Goal: Information Seeking & Learning: Learn about a topic

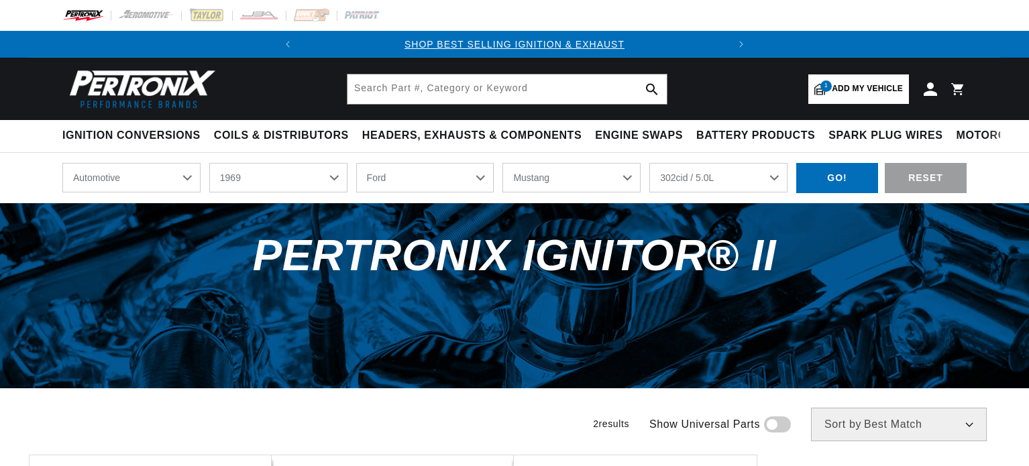
select select "1969"
select select "Ford"
select select "Mustang"
select select "302cid-5.0L"
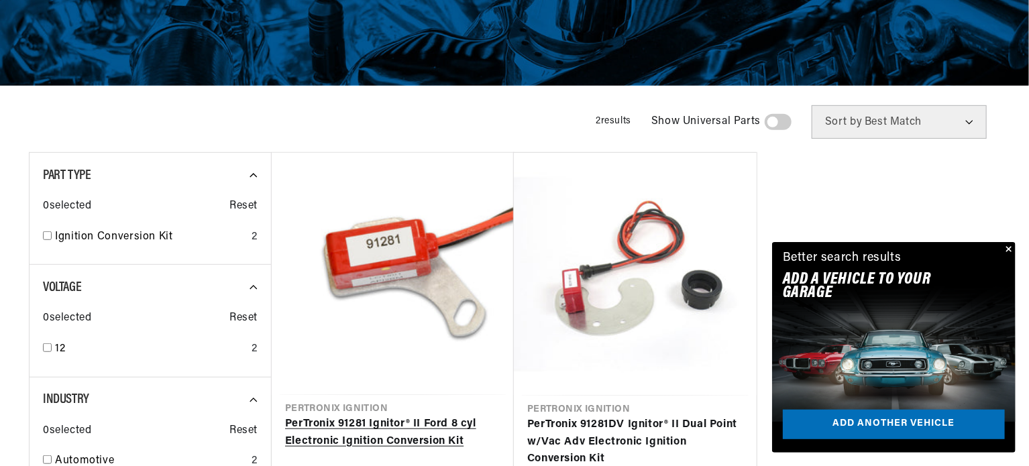
scroll to position [403, 0]
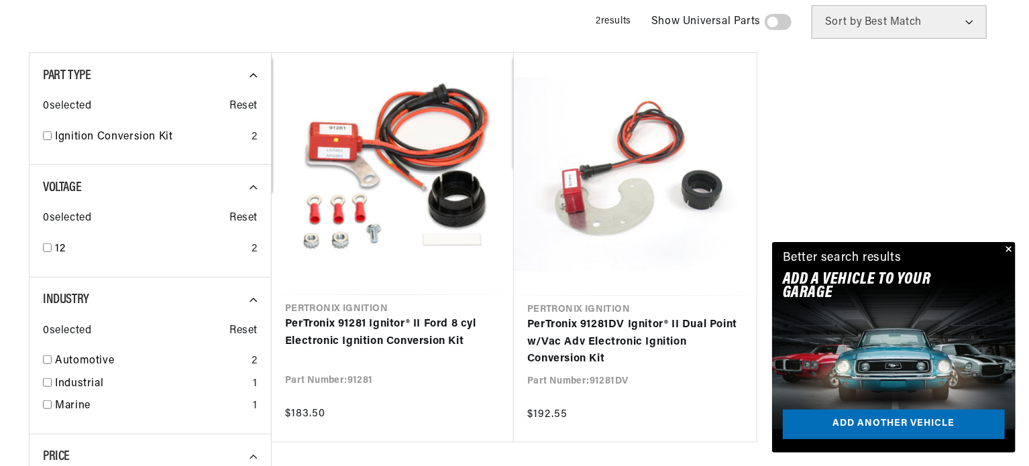
click at [1008, 246] on button "Close" at bounding box center [1008, 250] width 16 height 16
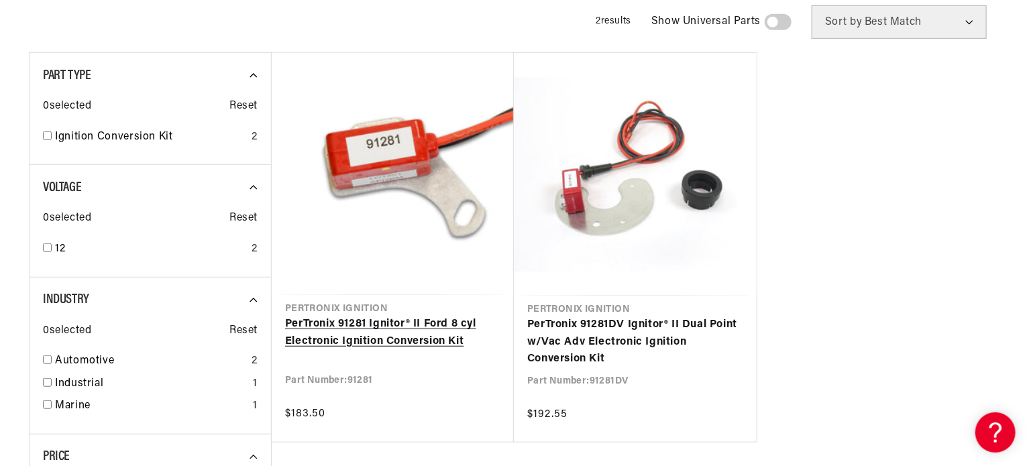
scroll to position [0, 0]
click at [397, 324] on link "PerTronix 91281 Ignitor® II Ford 8 cyl Electronic Ignition Conversion Kit" at bounding box center [392, 333] width 215 height 34
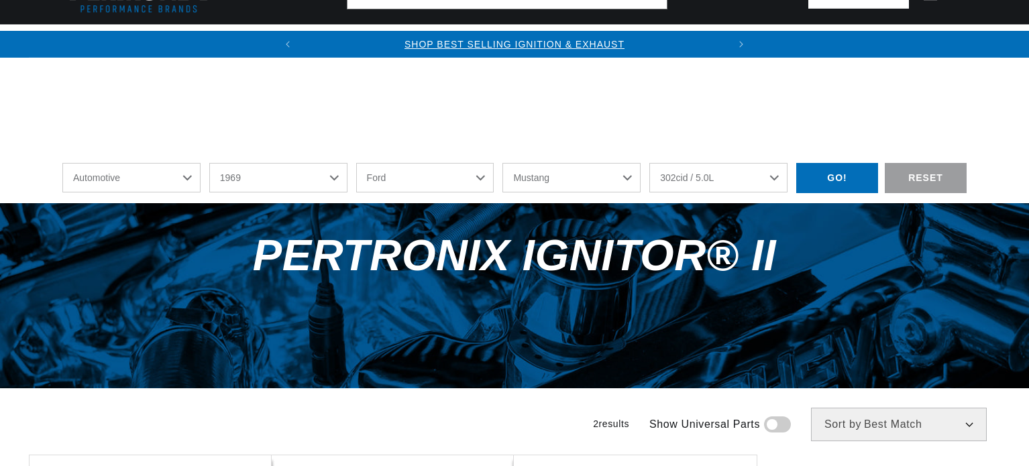
select select "1969"
select select "Ford"
select select "Mustang"
select select "302cid-5.0L"
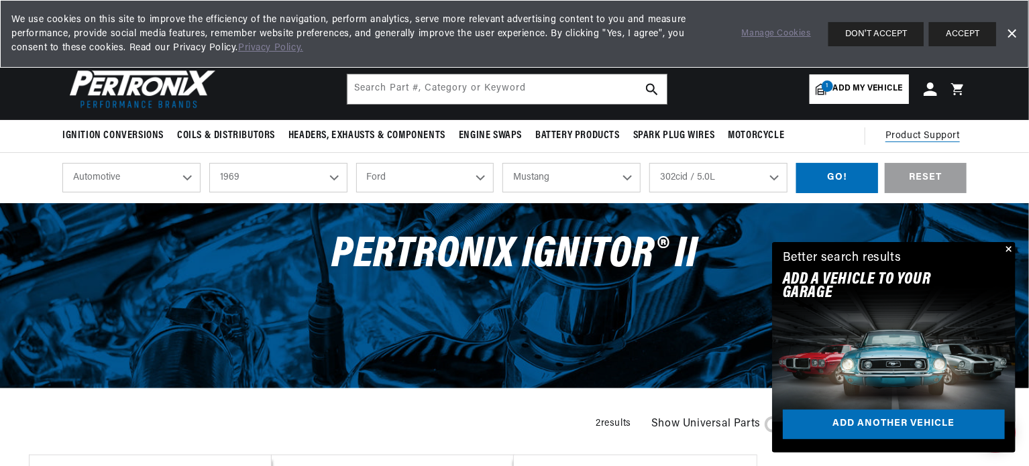
scroll to position [0, 407]
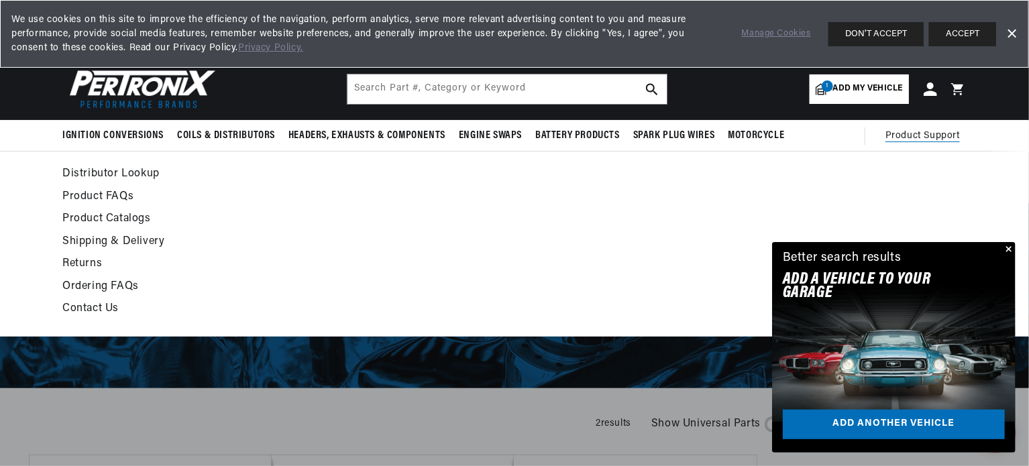
click at [906, 136] on span "Product Support" at bounding box center [923, 136] width 74 height 15
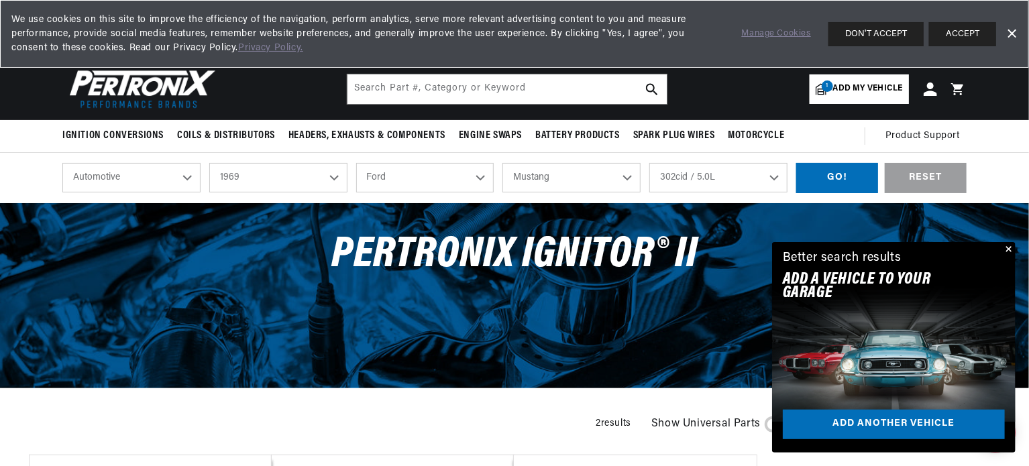
click at [1010, 250] on button "Close" at bounding box center [1008, 250] width 16 height 16
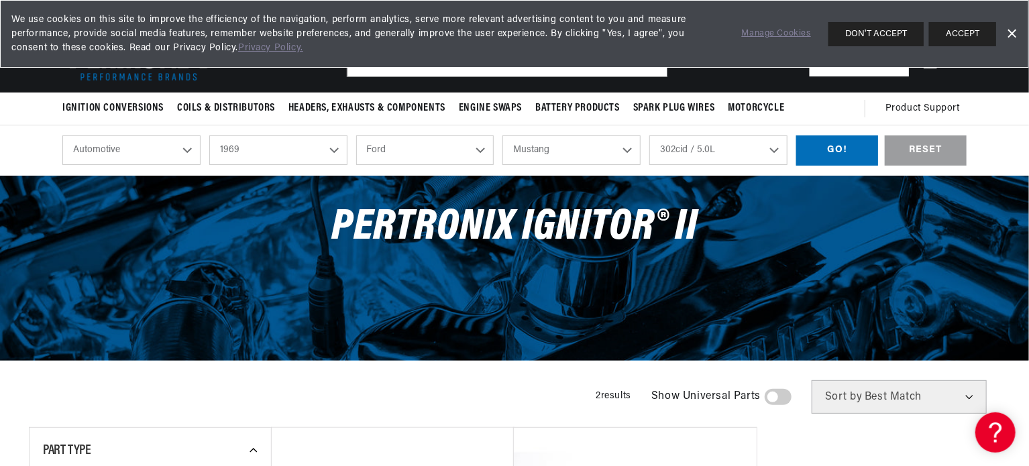
scroll to position [0, 0]
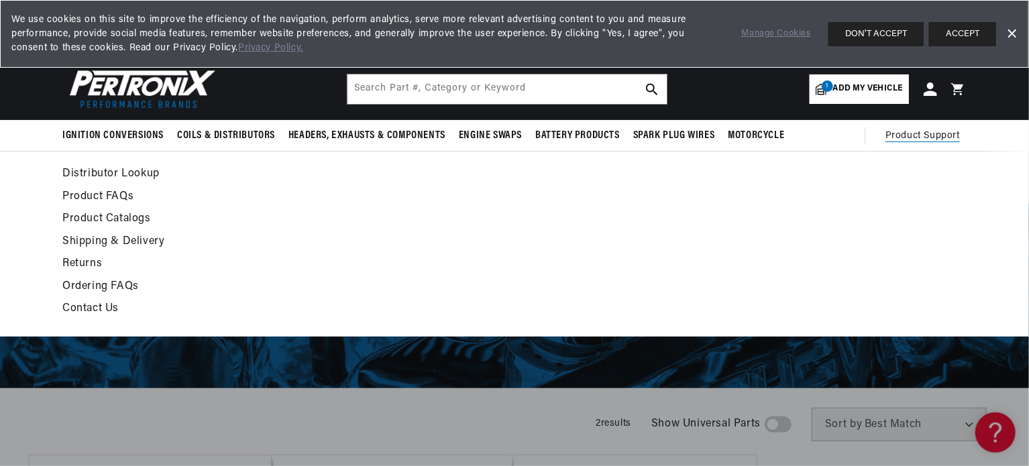
click at [99, 197] on link "Product FAQs" at bounding box center [392, 197] width 660 height 19
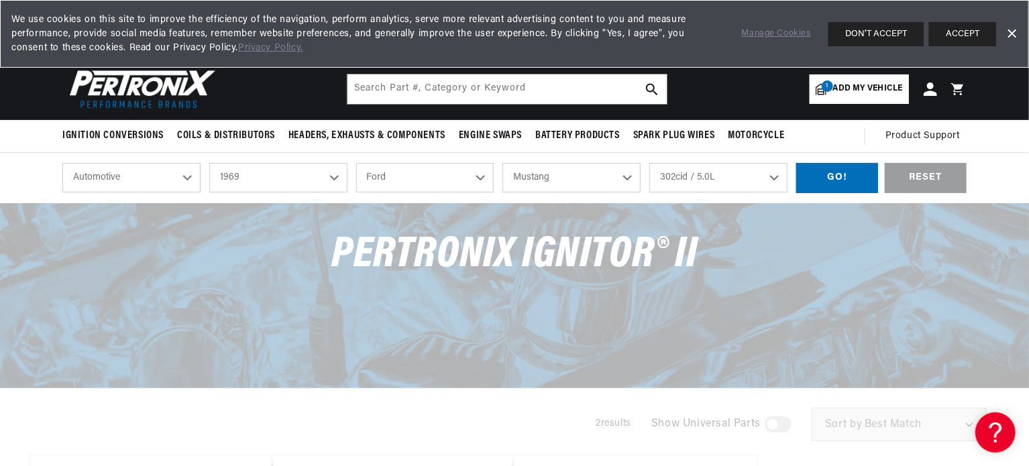
scroll to position [0, 405]
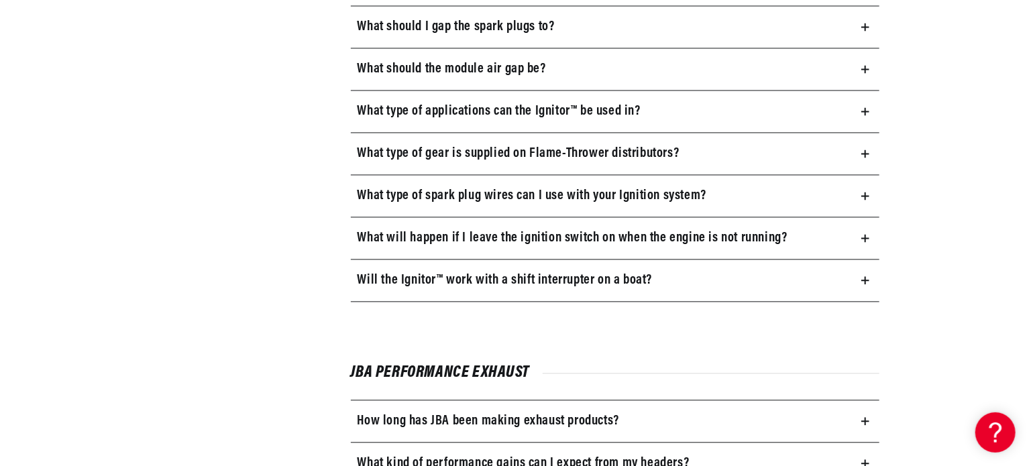
click at [866, 234] on icon at bounding box center [866, 238] width 0 height 8
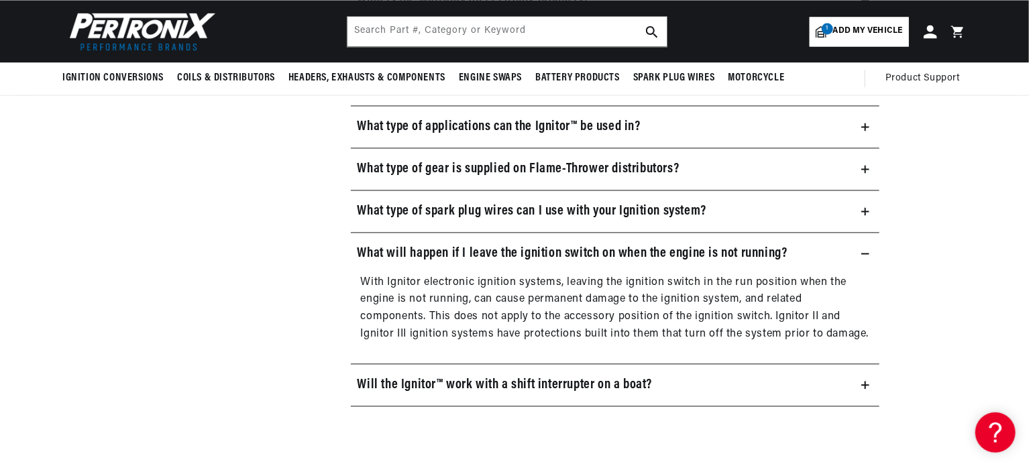
scroll to position [1208, 0]
